Goal: Check status: Check status

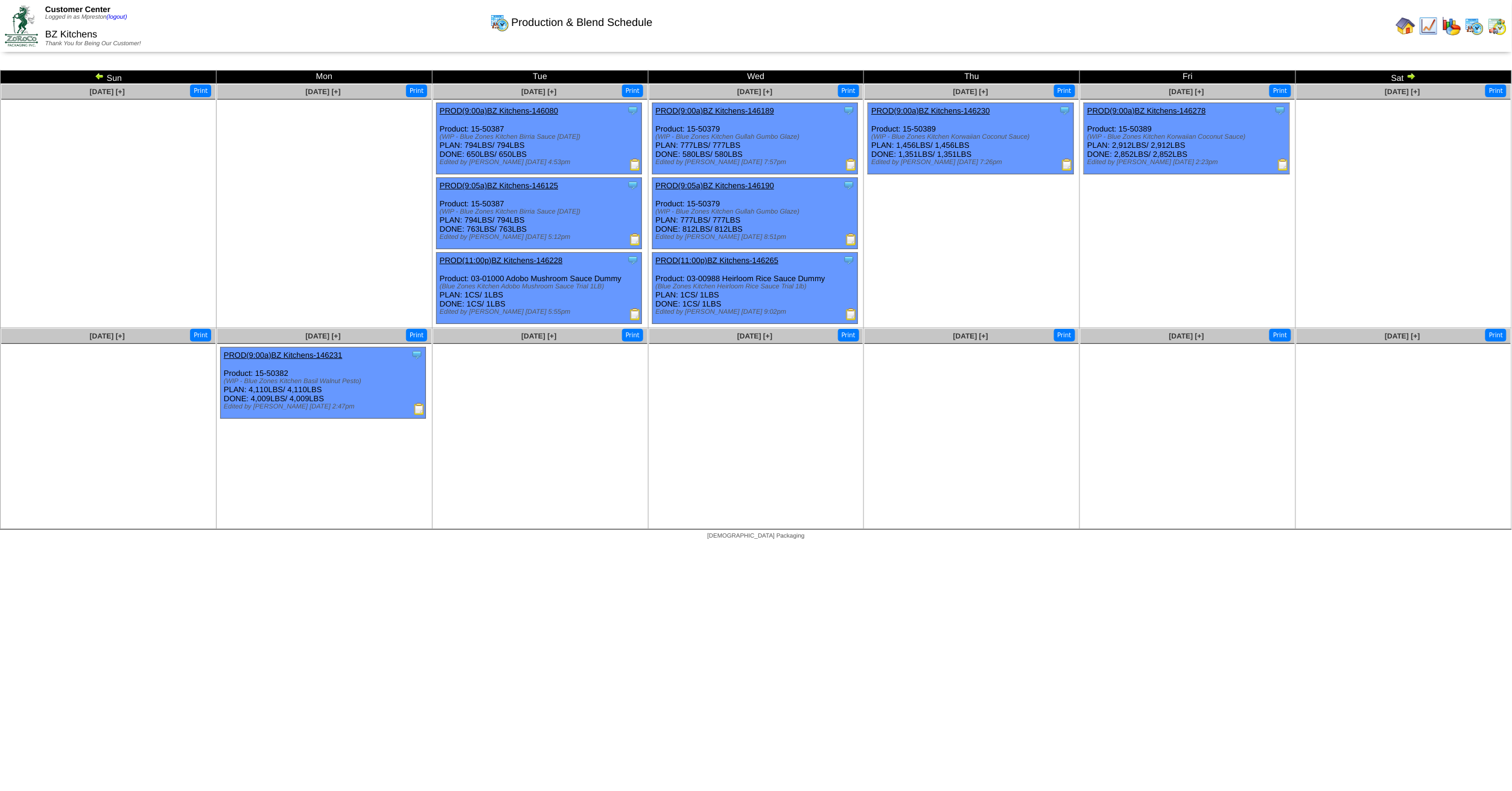
click at [1496, 32] on img at bounding box center [1497, 25] width 19 height 19
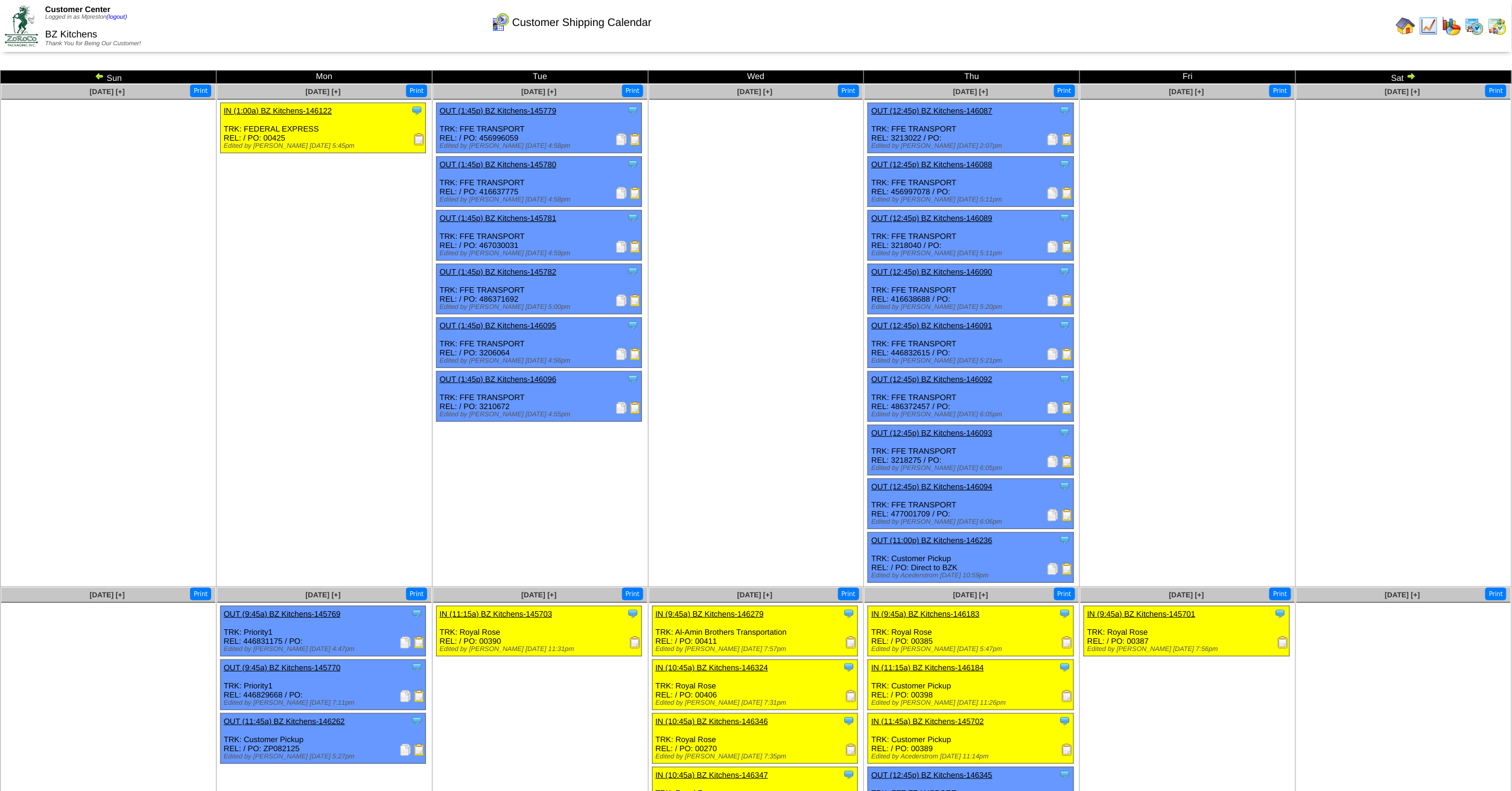
click at [100, 76] on img at bounding box center [100, 76] width 10 height 10
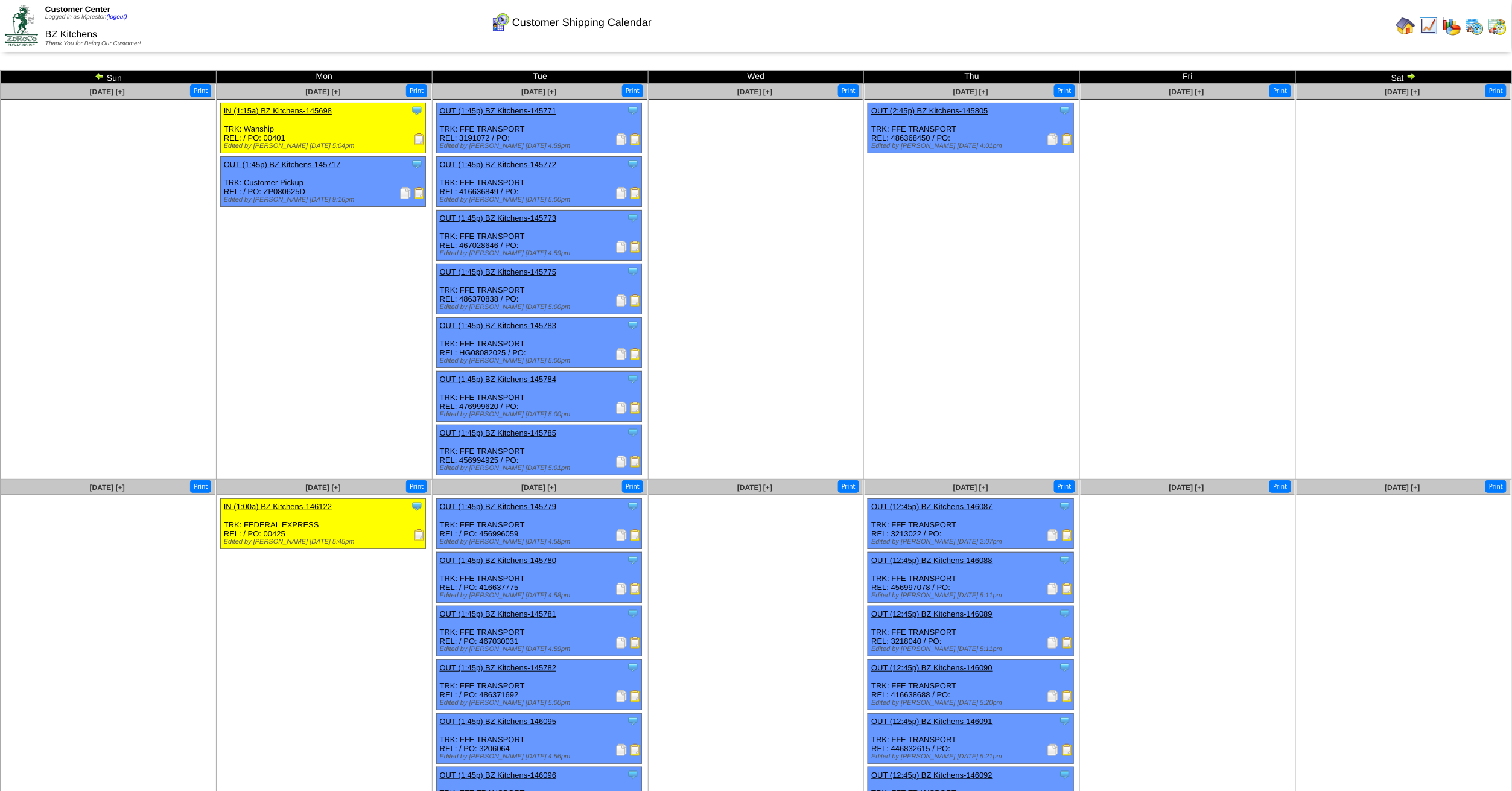
click at [1411, 76] on img at bounding box center [1411, 76] width 10 height 10
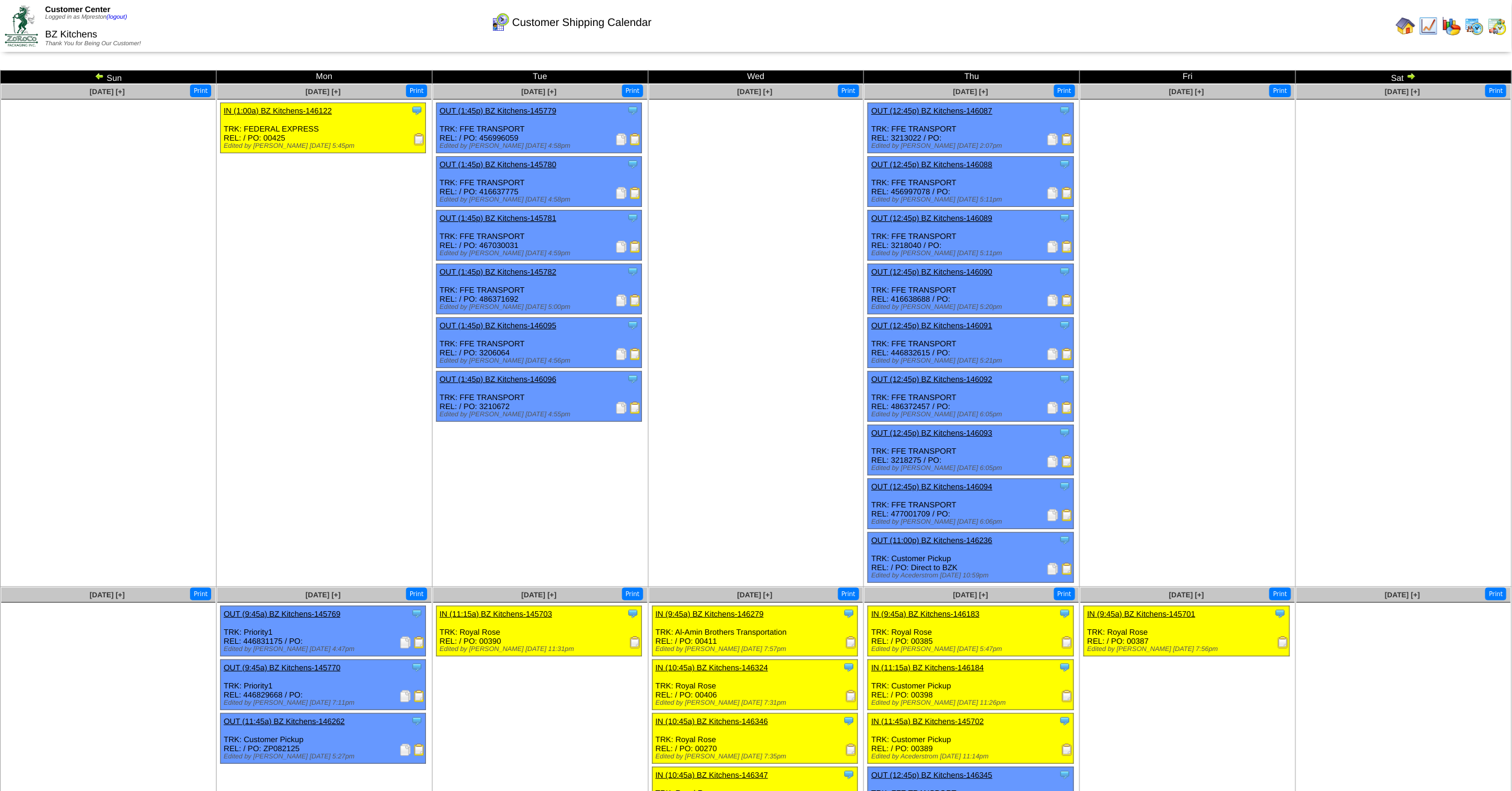
click at [1412, 77] on img at bounding box center [1411, 76] width 10 height 10
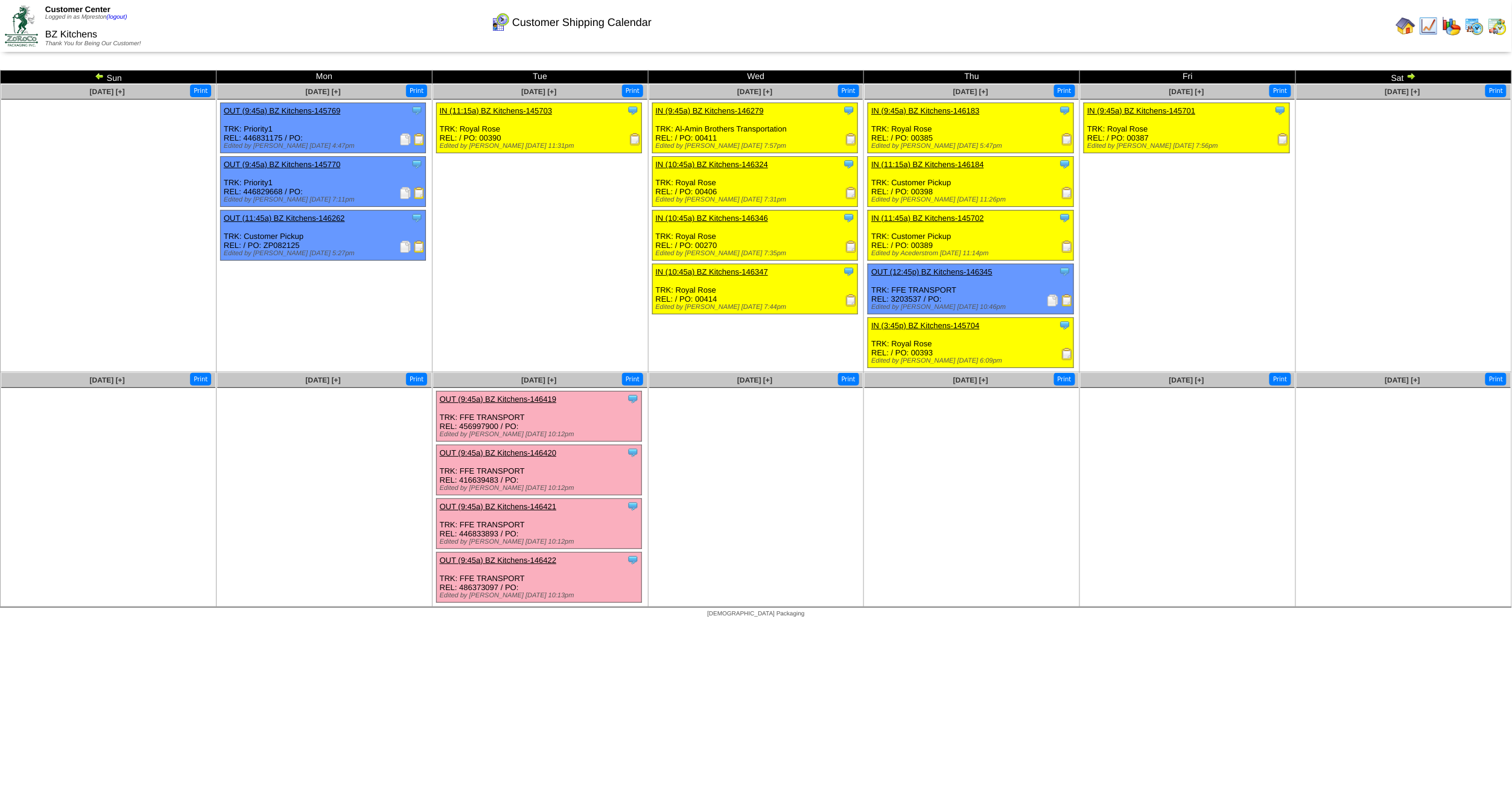
click at [1415, 76] on img at bounding box center [1411, 76] width 10 height 10
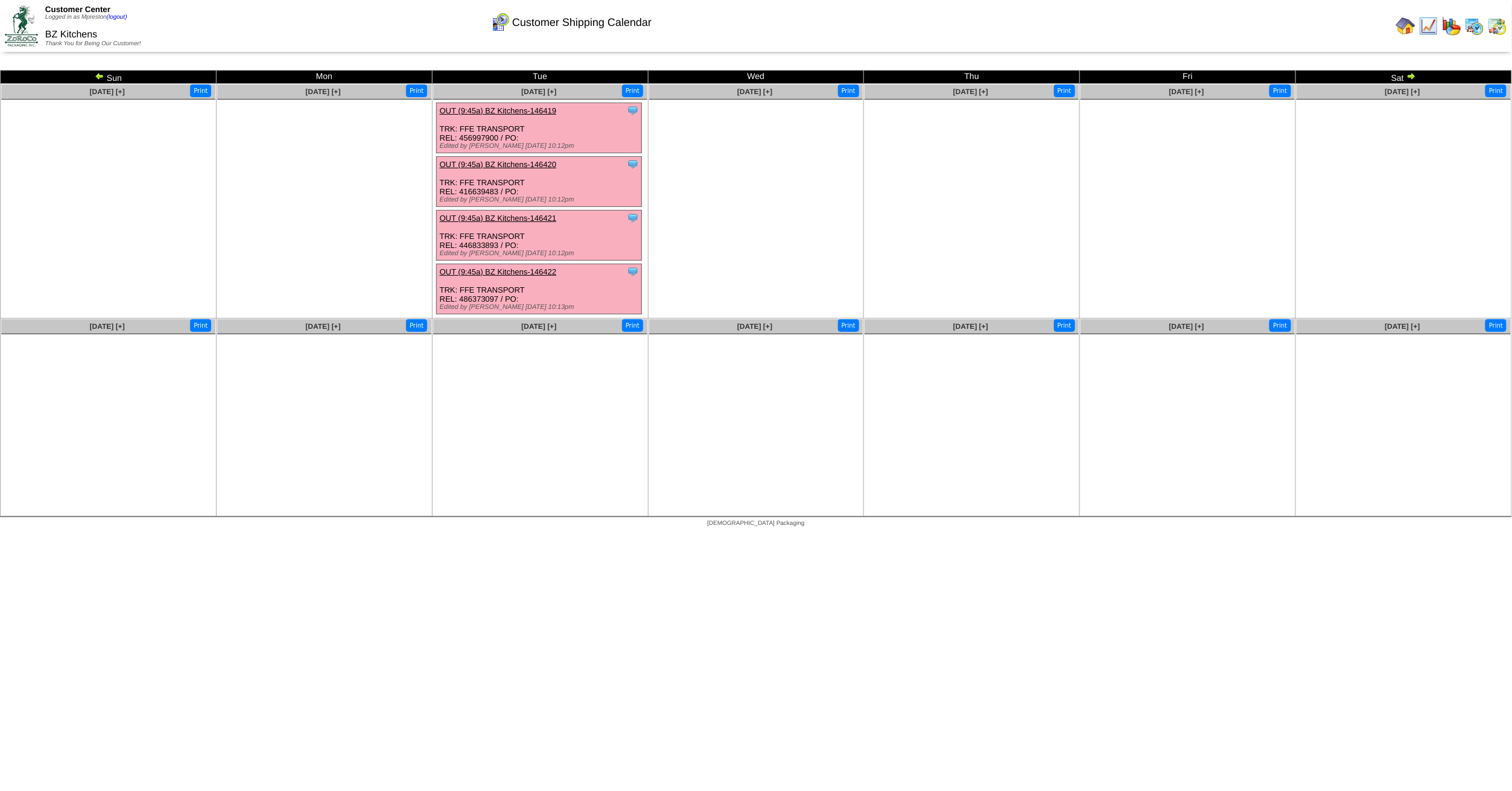
click at [1477, 23] on img at bounding box center [1474, 25] width 19 height 19
